Goal: Communication & Community: Answer question/provide support

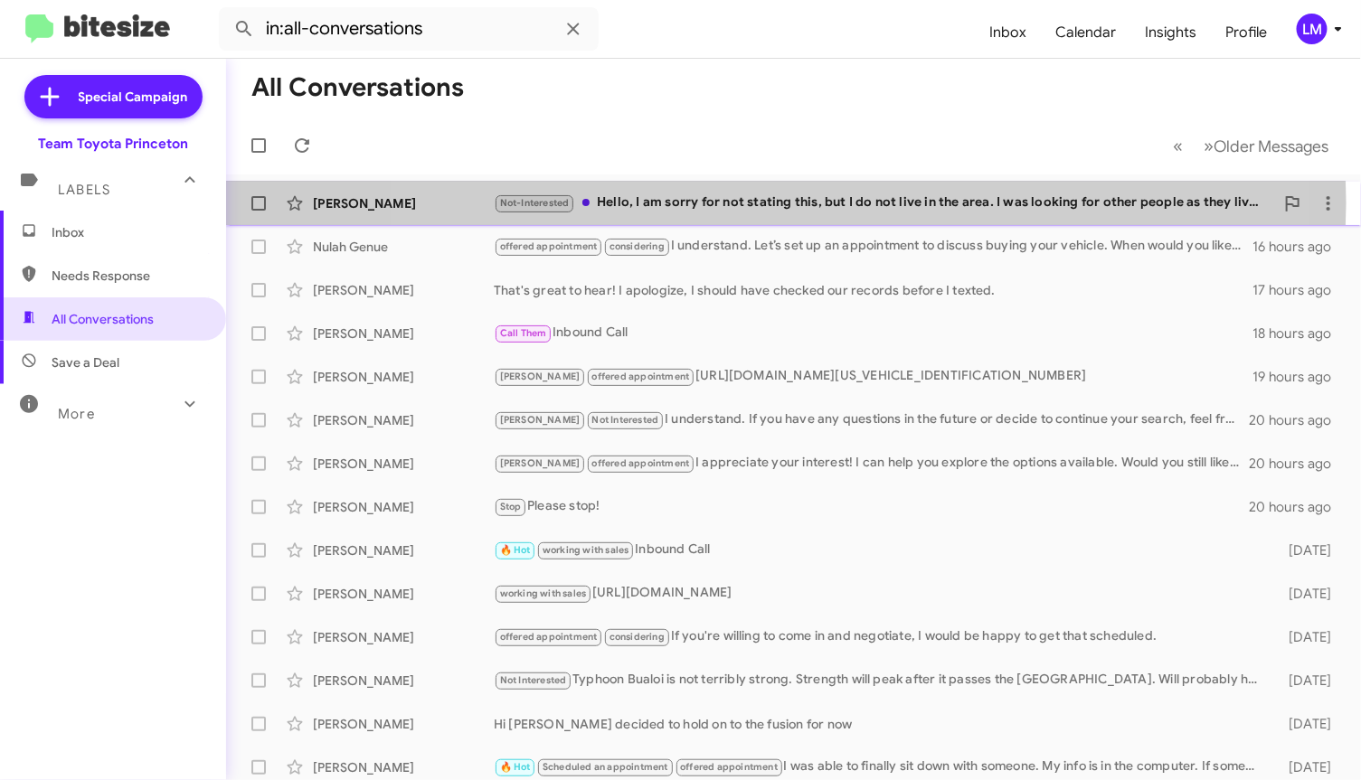
click at [753, 203] on div "Not-Interested Hello, I am sorry for not stating this, but I do not live in the…" at bounding box center [884, 203] width 780 height 21
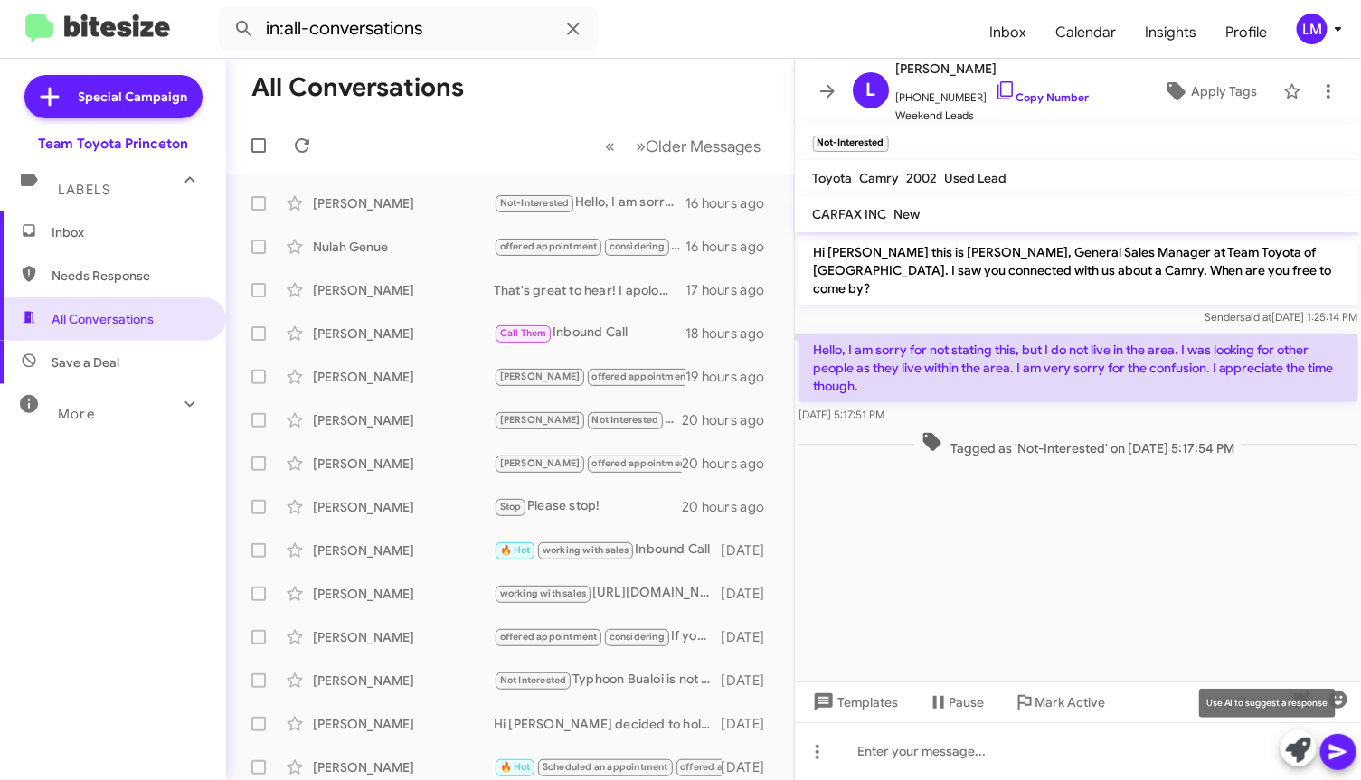
click at [1296, 755] on icon at bounding box center [1298, 750] width 25 height 25
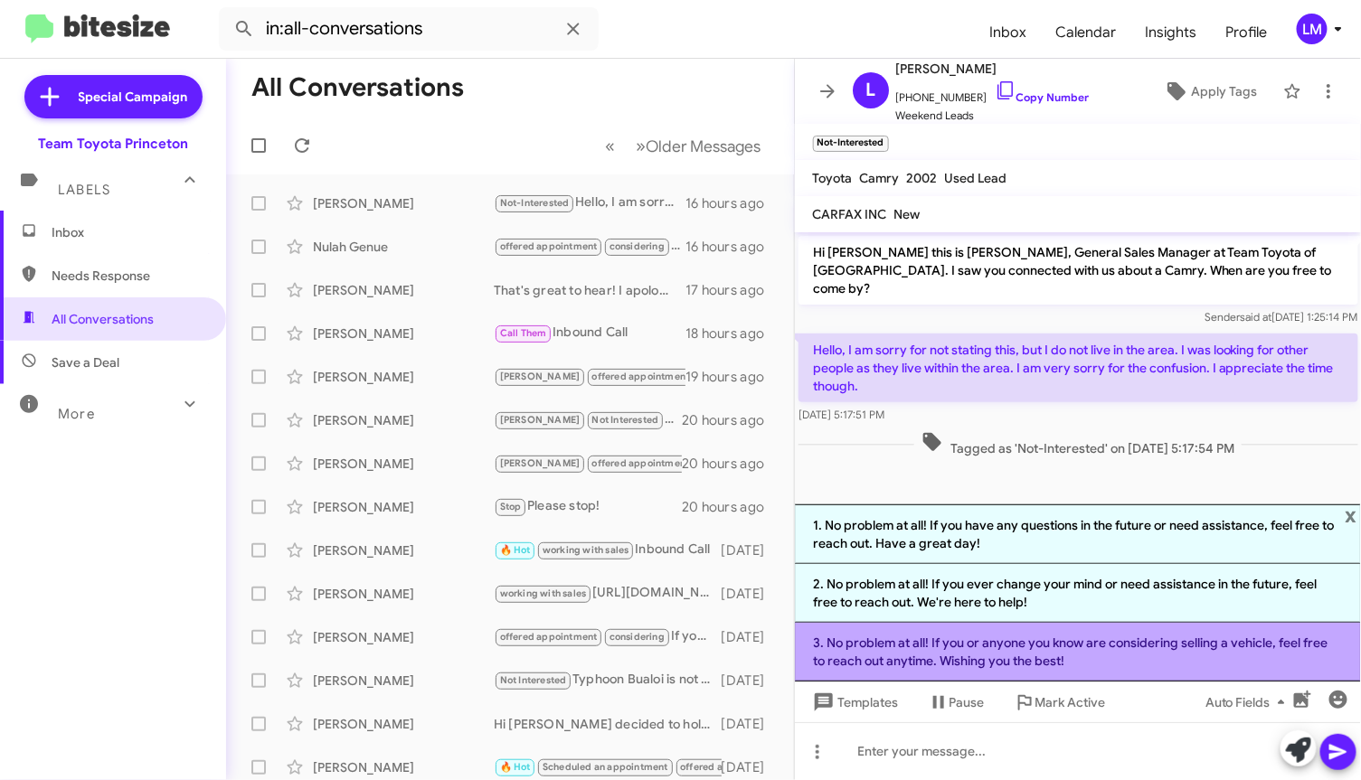
click at [1049, 657] on li "3. No problem at all! If you or anyone you know are considering selling a vehic…" at bounding box center [1078, 652] width 567 height 59
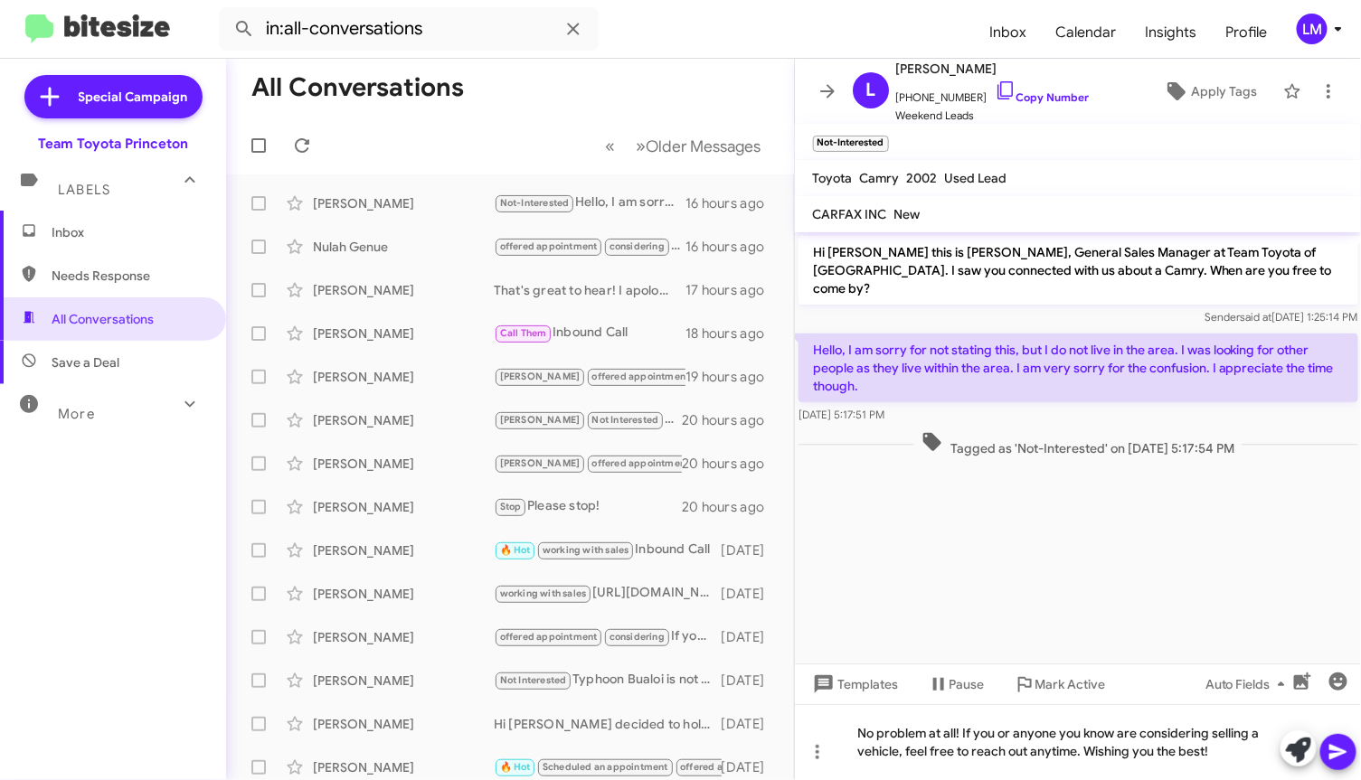
click at [1347, 747] on icon at bounding box center [1339, 753] width 22 height 22
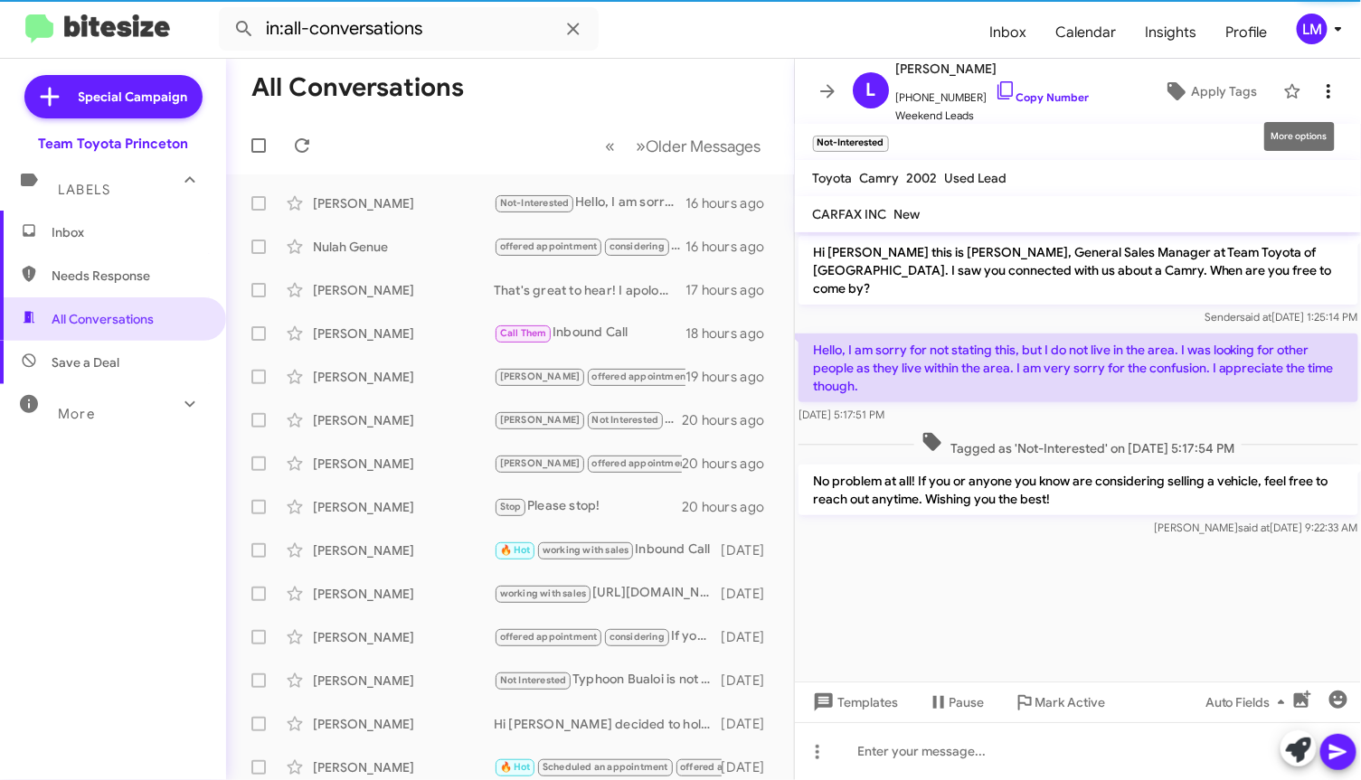
click at [1327, 84] on icon at bounding box center [1329, 91] width 4 height 14
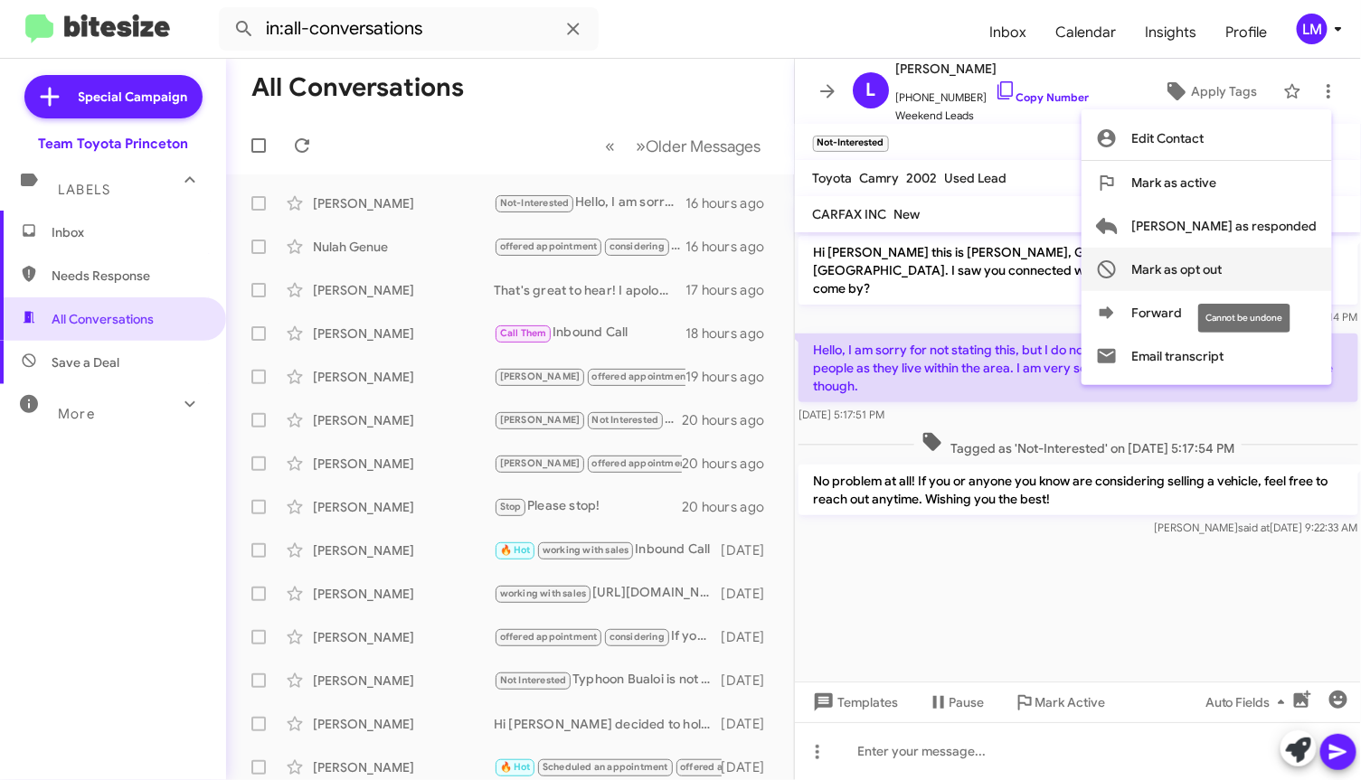
click at [1223, 273] on span "Mark as opt out" at bounding box center [1177, 269] width 90 height 43
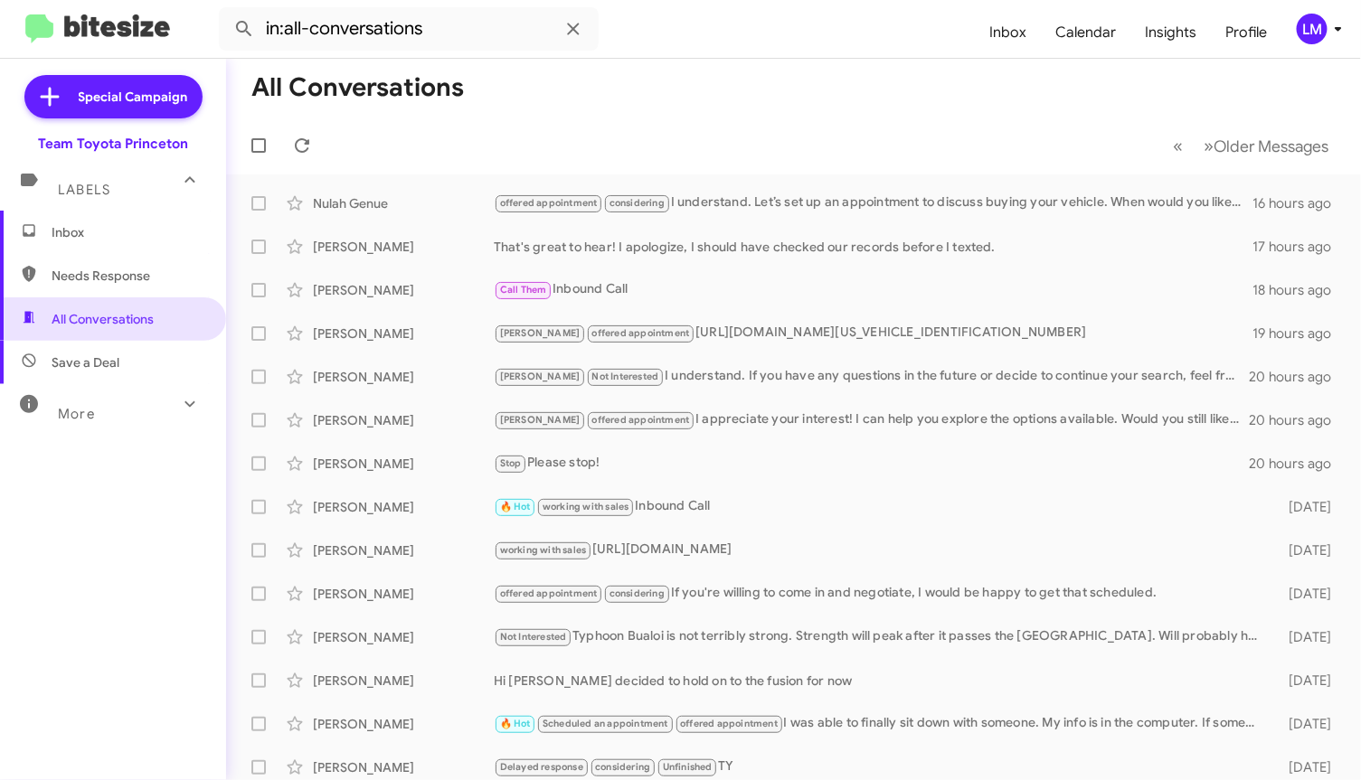
click at [1341, 47] on mat-toolbar "in:all-conversations Inbox Calendar Insights Profile LM" at bounding box center [680, 29] width 1361 height 58
click at [1336, 39] on icon at bounding box center [1339, 29] width 22 height 22
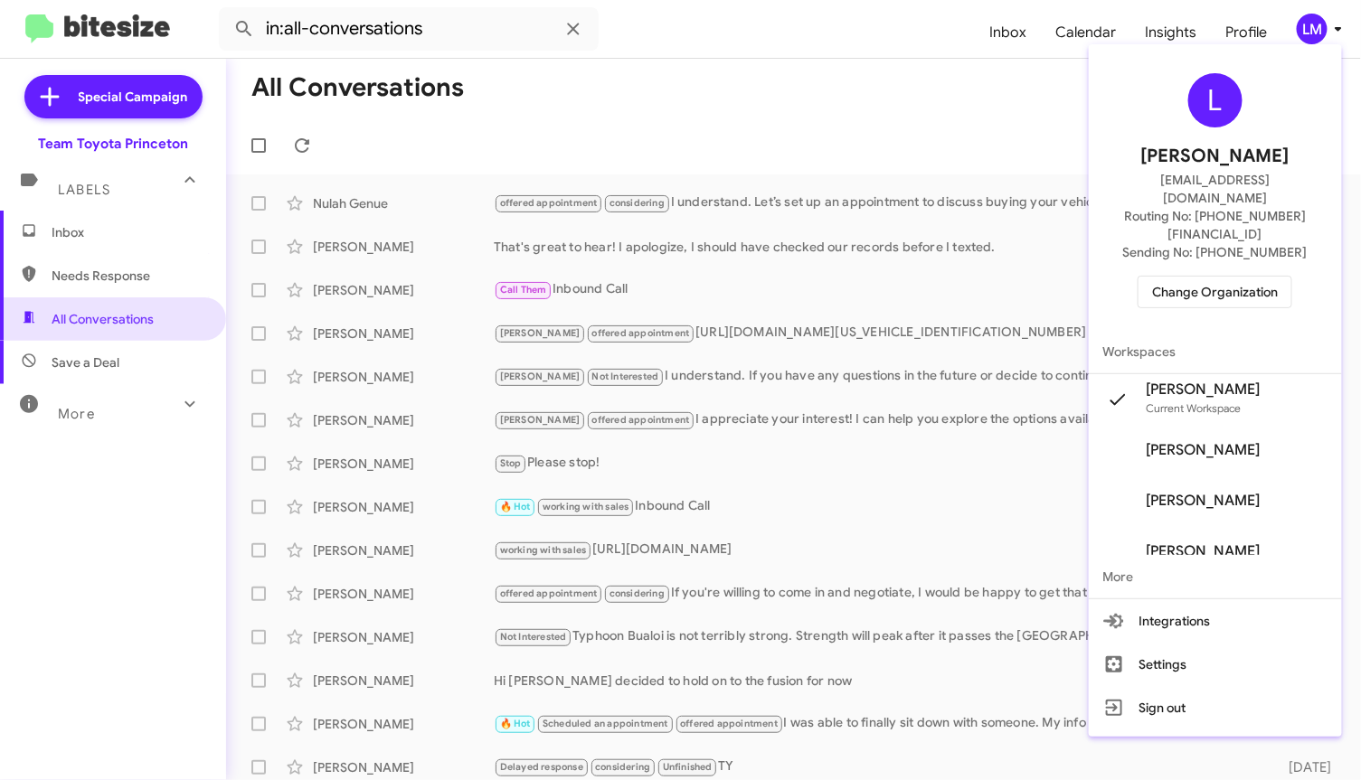
click at [1244, 277] on span "Change Organization" at bounding box center [1215, 292] width 126 height 31
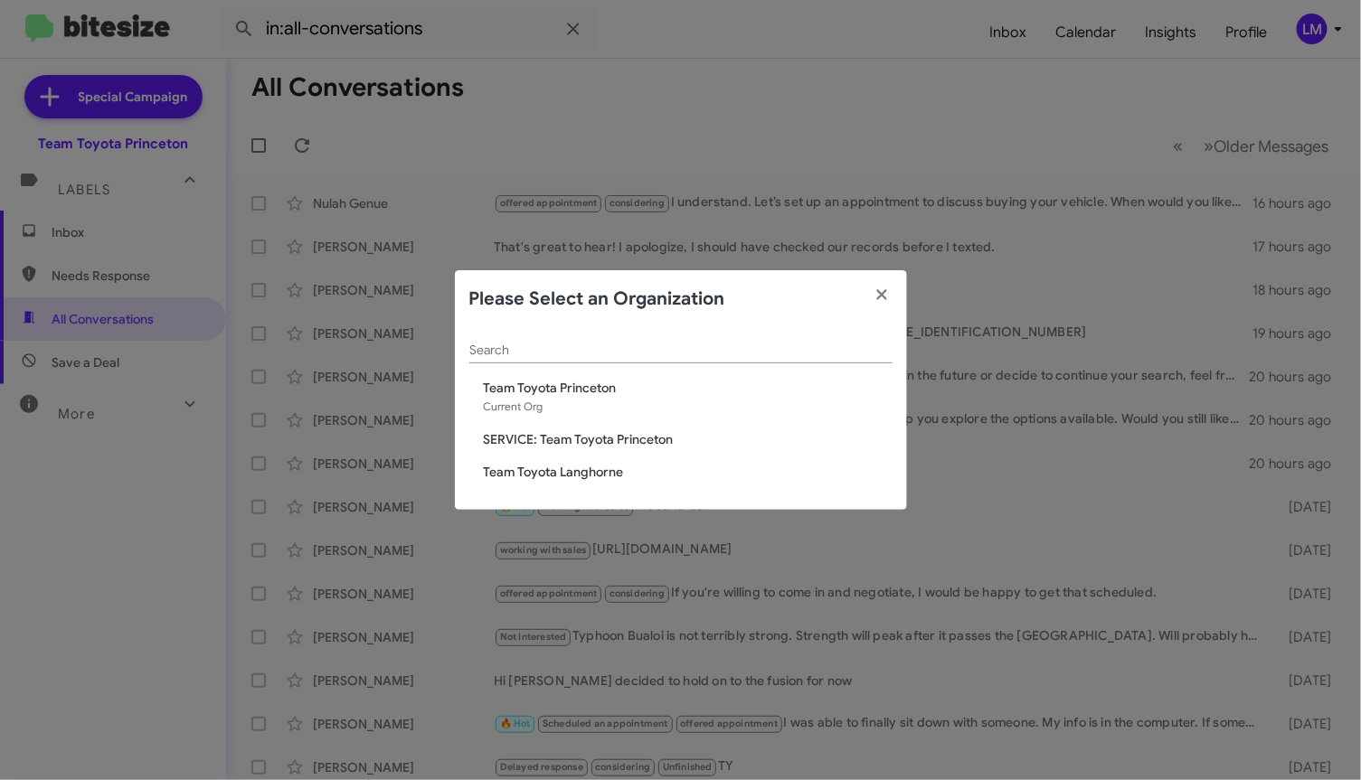
click at [529, 468] on span "Team Toyota Langhorne" at bounding box center [688, 472] width 409 height 18
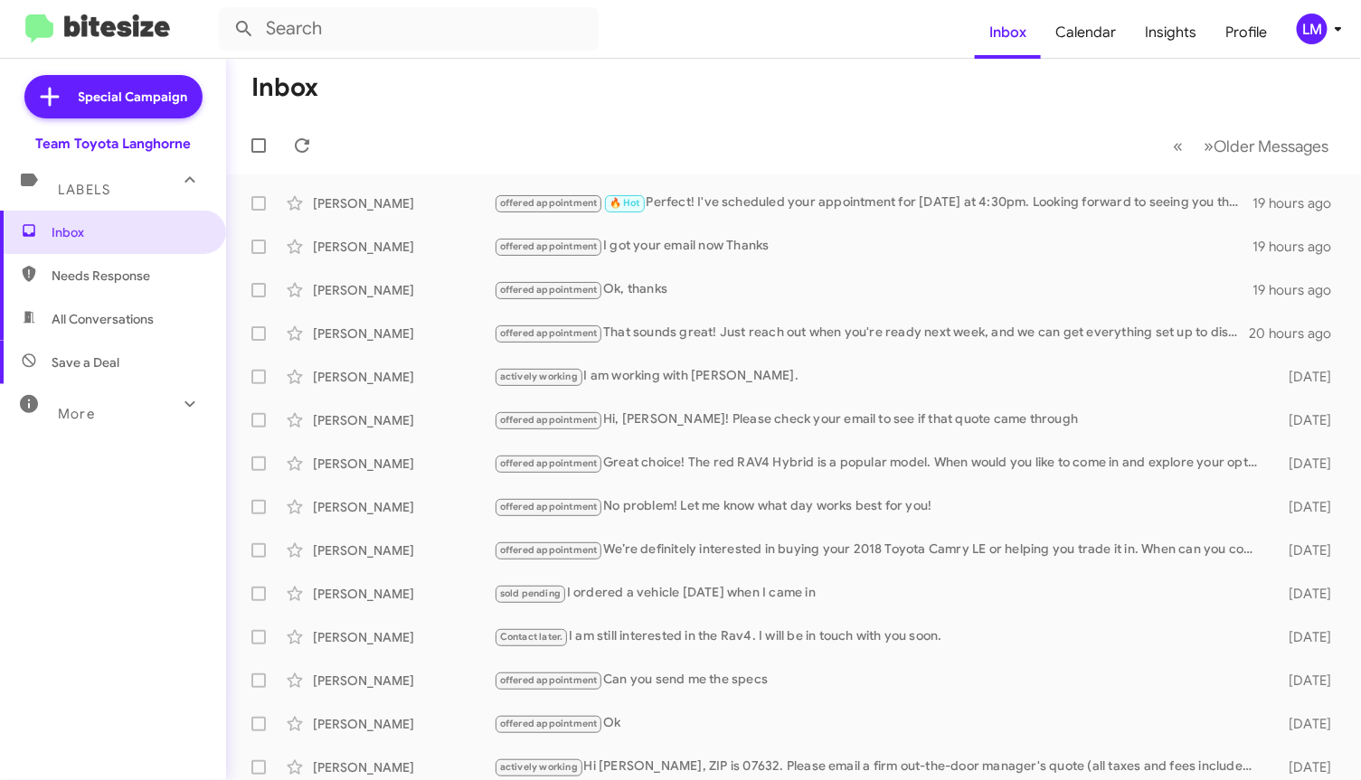
click at [1341, 46] on mat-toolbar "Inbox Calendar Insights Profile LM" at bounding box center [680, 29] width 1361 height 58
click at [1336, 33] on icon at bounding box center [1339, 29] width 22 height 22
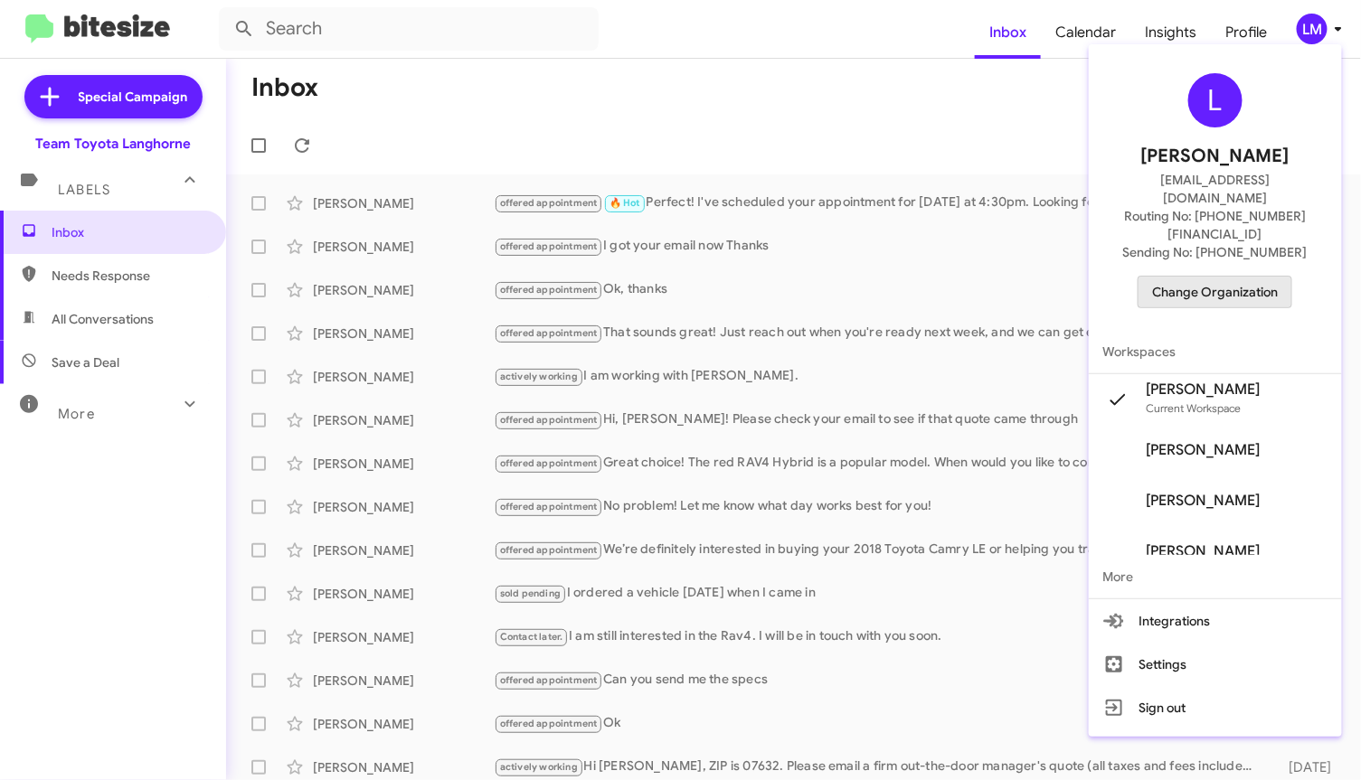
click at [1275, 277] on span "Change Organization" at bounding box center [1215, 292] width 126 height 31
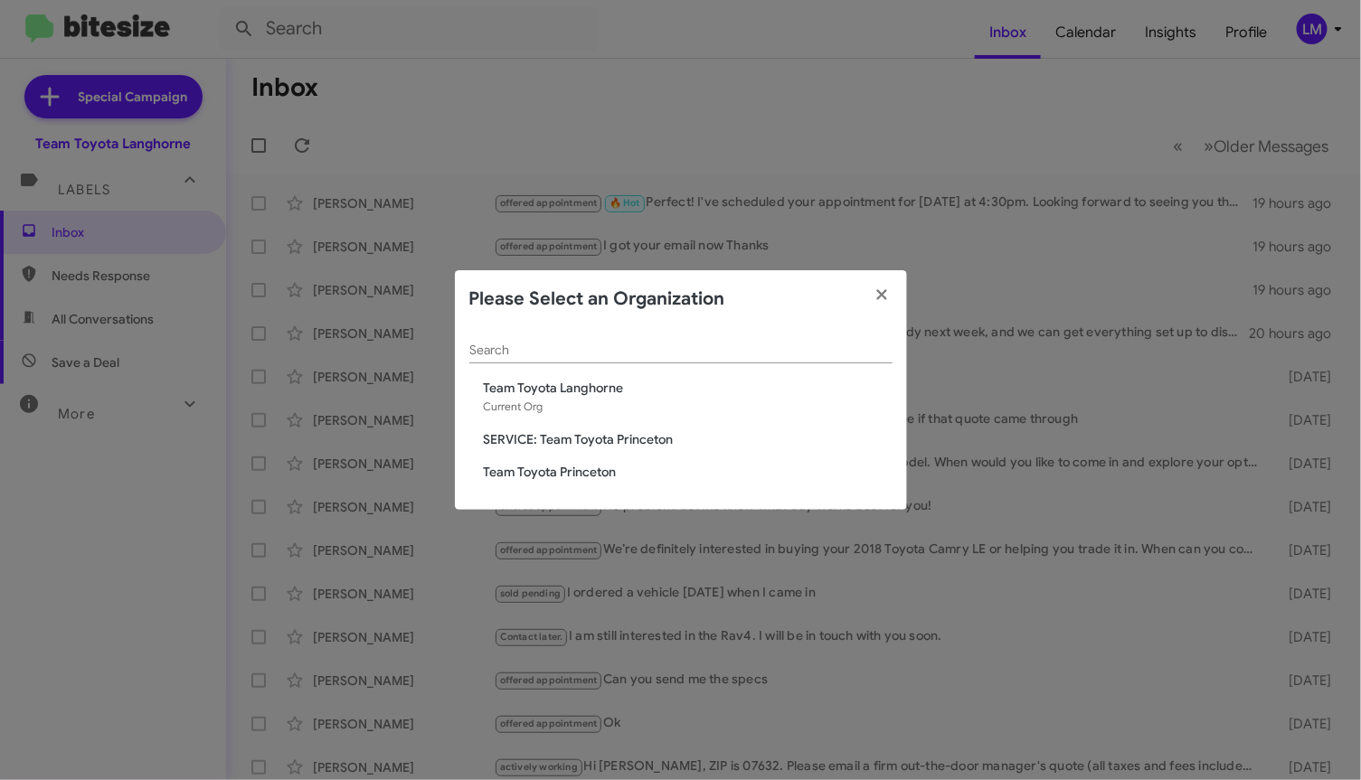
click at [540, 468] on span "Team Toyota Princeton" at bounding box center [688, 472] width 409 height 18
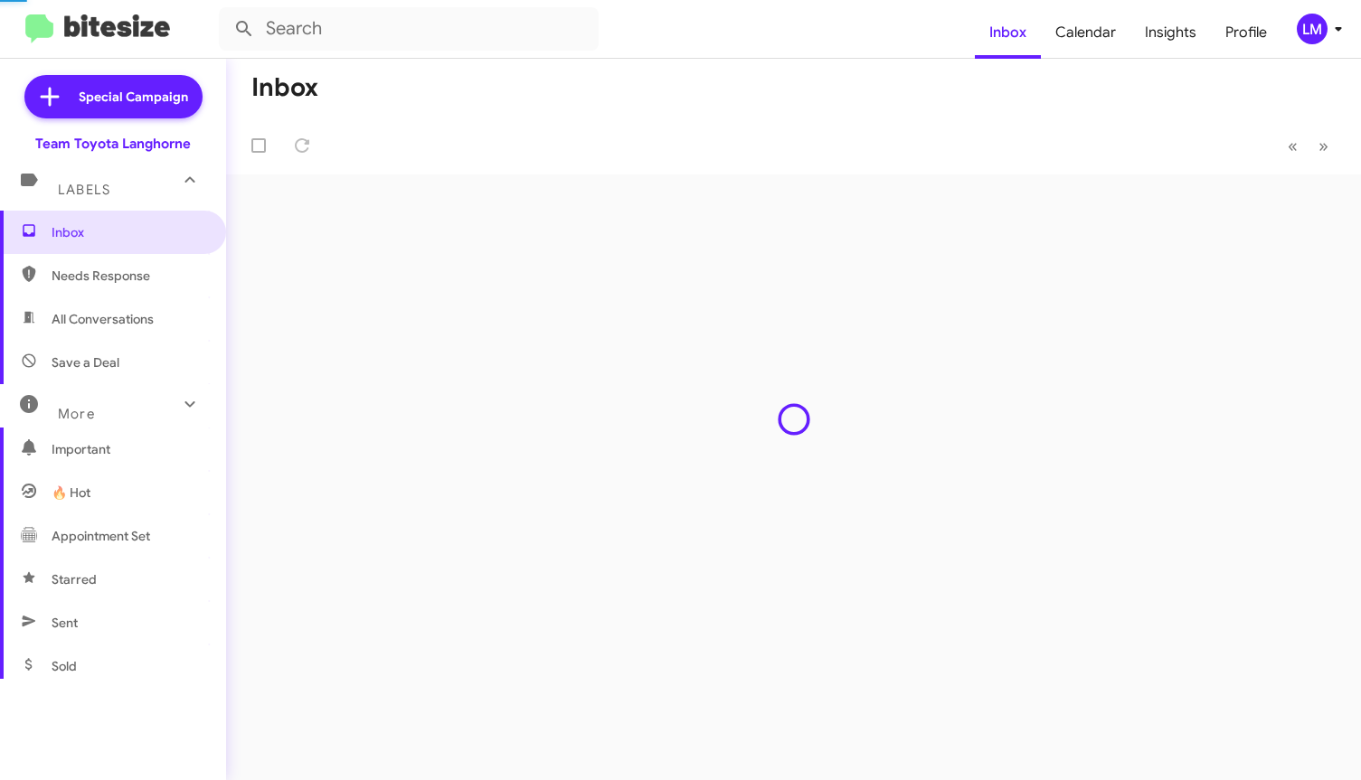
click at [556, 445] on div "Inbox « Previous » Next" at bounding box center [793, 420] width 1135 height 722
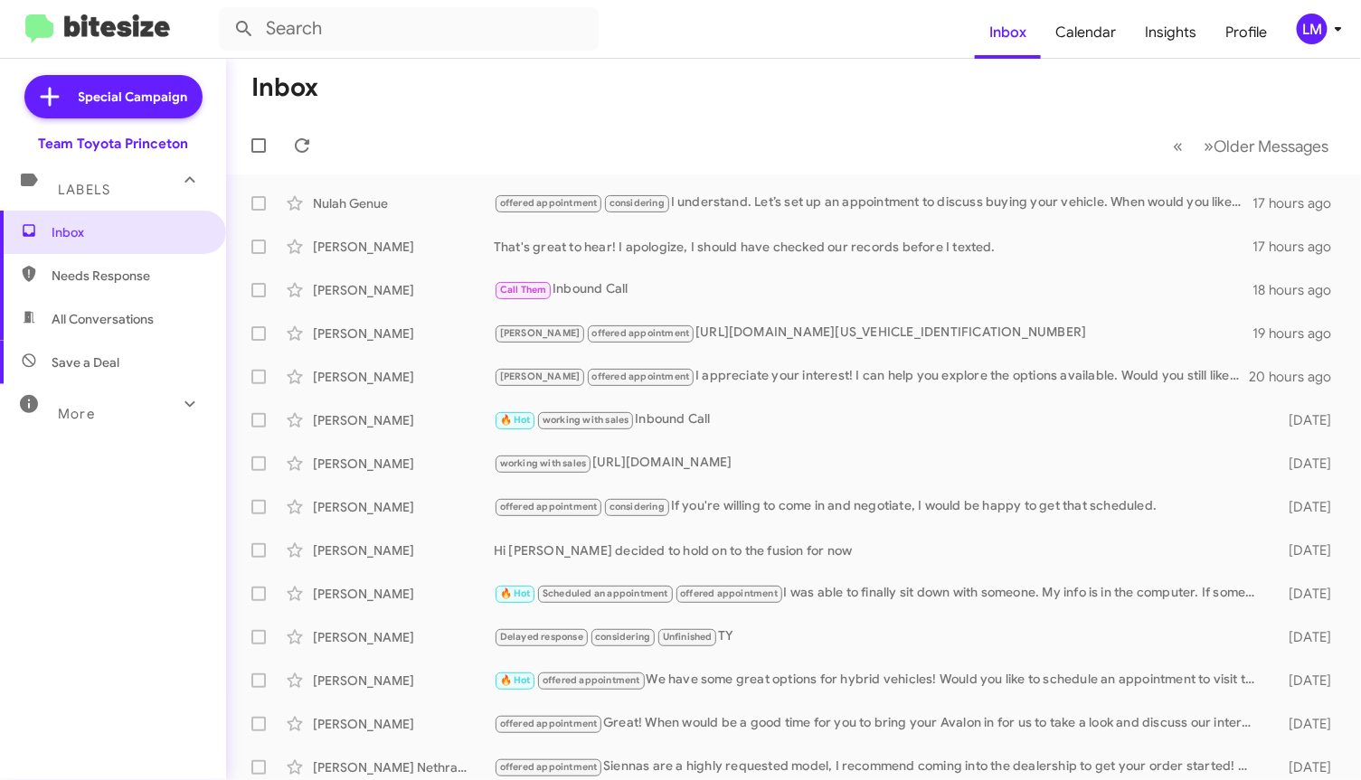
click at [769, 96] on mat-toolbar-row "Inbox" at bounding box center [793, 88] width 1135 height 58
click at [716, 112] on mat-toolbar-row "Inbox" at bounding box center [793, 88] width 1135 height 58
